Goal: Task Accomplishment & Management: Complete application form

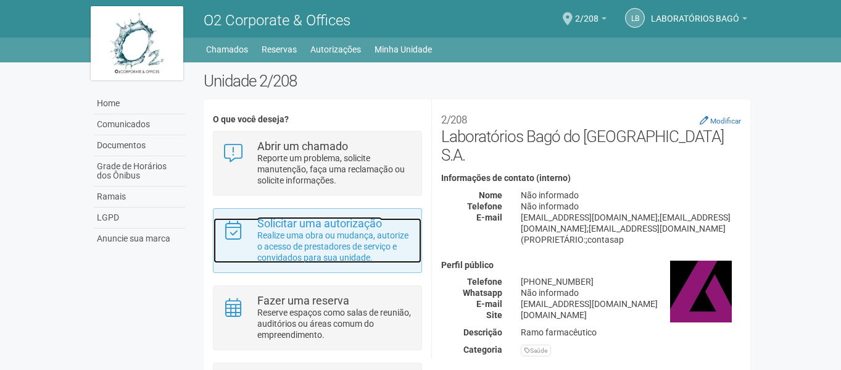
click at [319, 254] on p "Realize uma obra ou mudança, autorize o acesso de prestadores de serviço e conv…" at bounding box center [334, 246] width 155 height 33
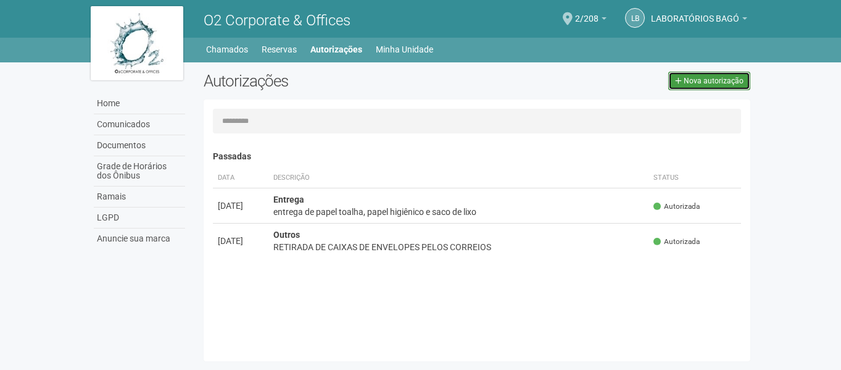
click at [708, 76] on link "Nova autorização" at bounding box center [709, 81] width 82 height 19
select select "**"
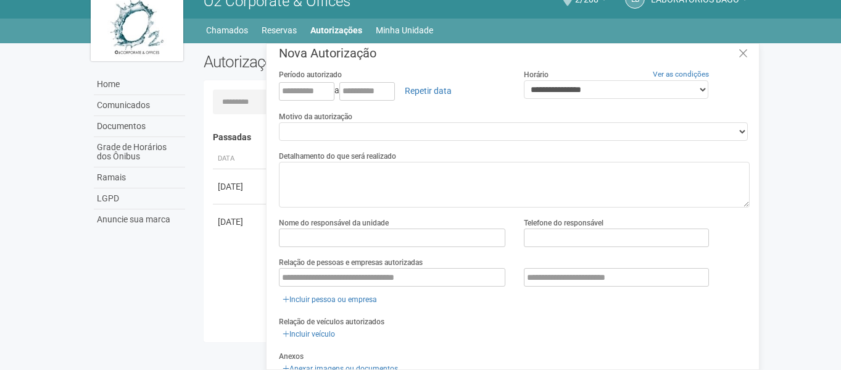
scroll to position [7, 0]
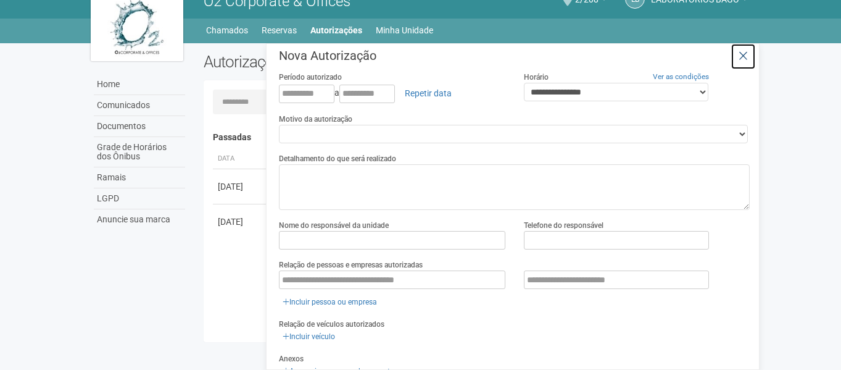
click at [741, 54] on icon at bounding box center [743, 56] width 9 height 12
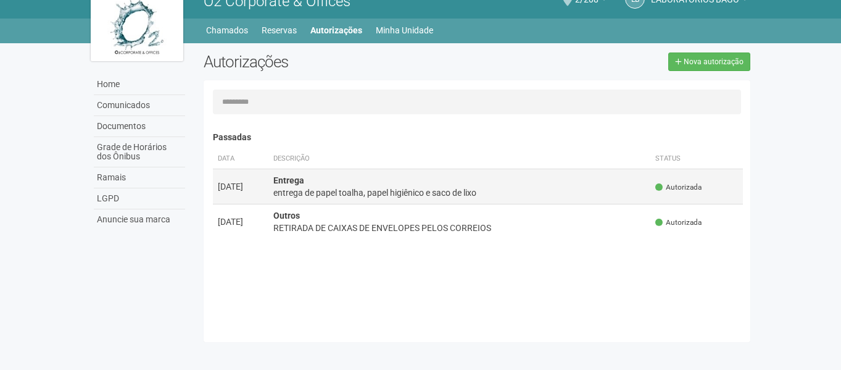
click at [389, 197] on div "entrega de papel toalha, papel higiênico e saco de lixo" at bounding box center [459, 192] width 373 height 12
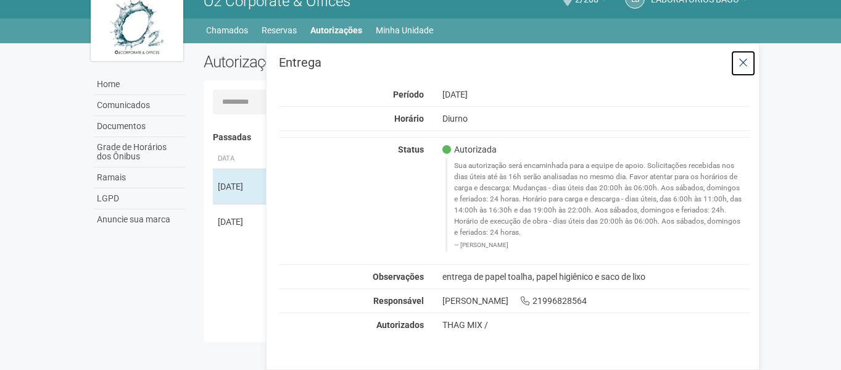
click at [741, 64] on icon at bounding box center [743, 63] width 9 height 12
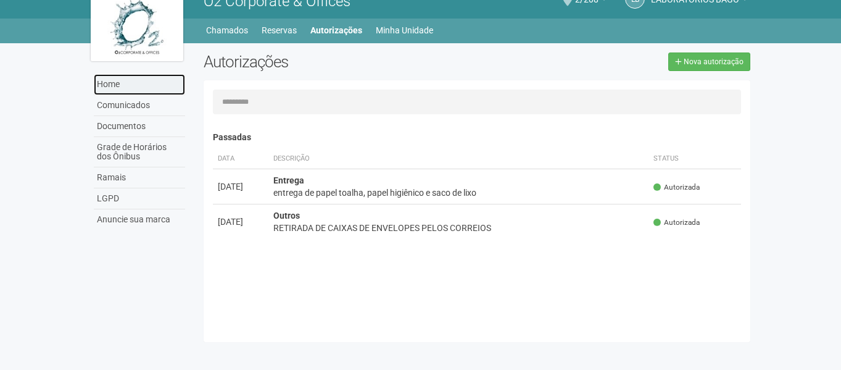
click at [108, 78] on link "Home" at bounding box center [139, 84] width 91 height 21
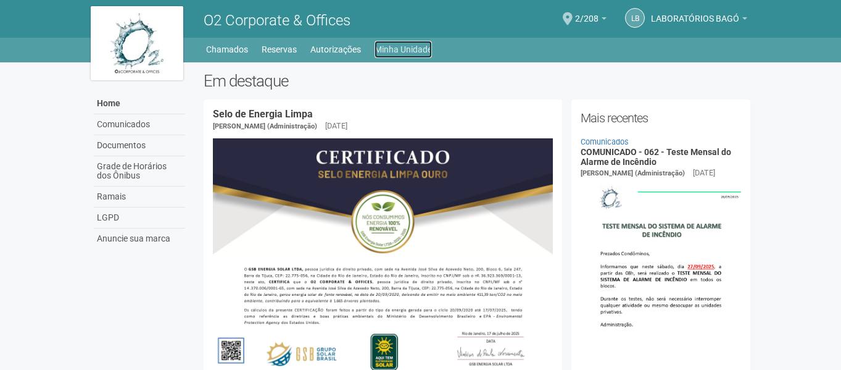
click at [392, 50] on link "Minha Unidade" at bounding box center [403, 49] width 57 height 17
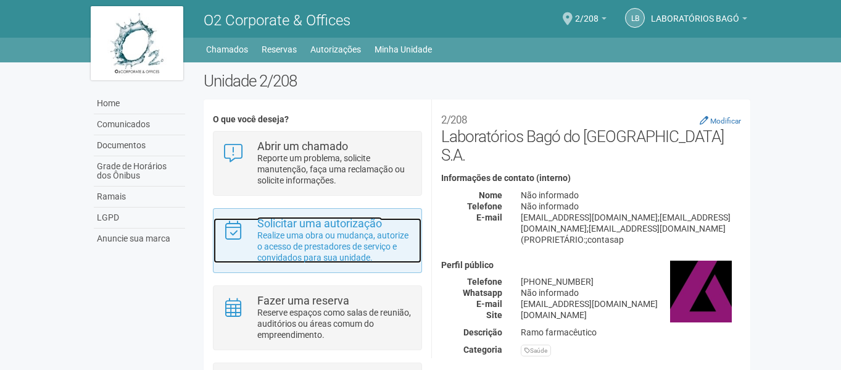
click at [318, 233] on p "Realize uma obra ou mudança, autorize o acesso de prestadores de serviço e conv…" at bounding box center [334, 246] width 155 height 33
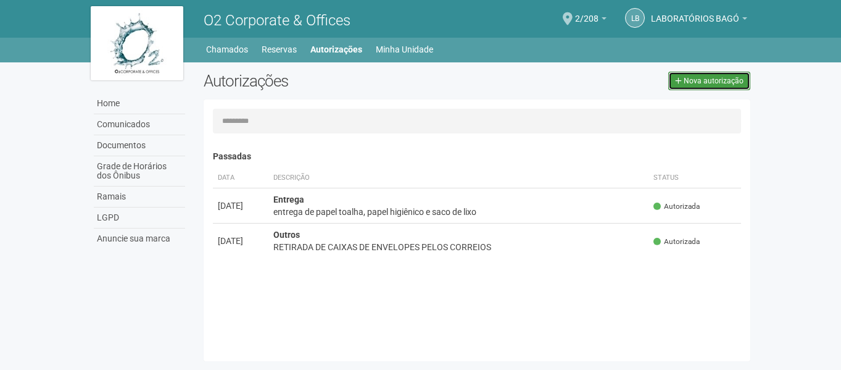
click at [702, 81] on span "Nova autorização" at bounding box center [714, 81] width 60 height 9
select select "**"
